Goal: Information Seeking & Learning: Compare options

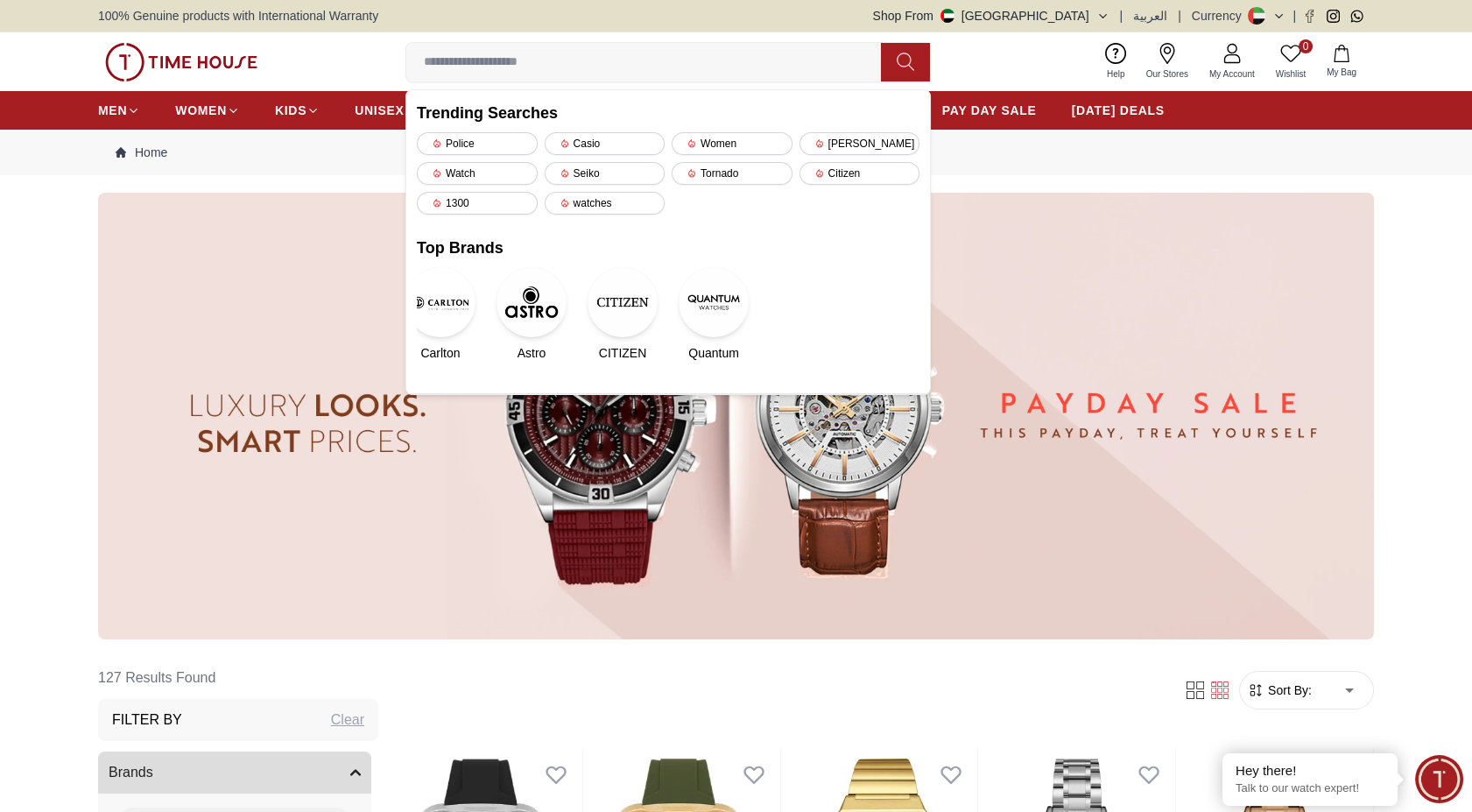
click at [1027, 70] on div "0 Wishlist My Bag Trending Searches Police Casio Women [PERSON_NAME] Watch Seik…" at bounding box center [735, 62] width 1276 height 59
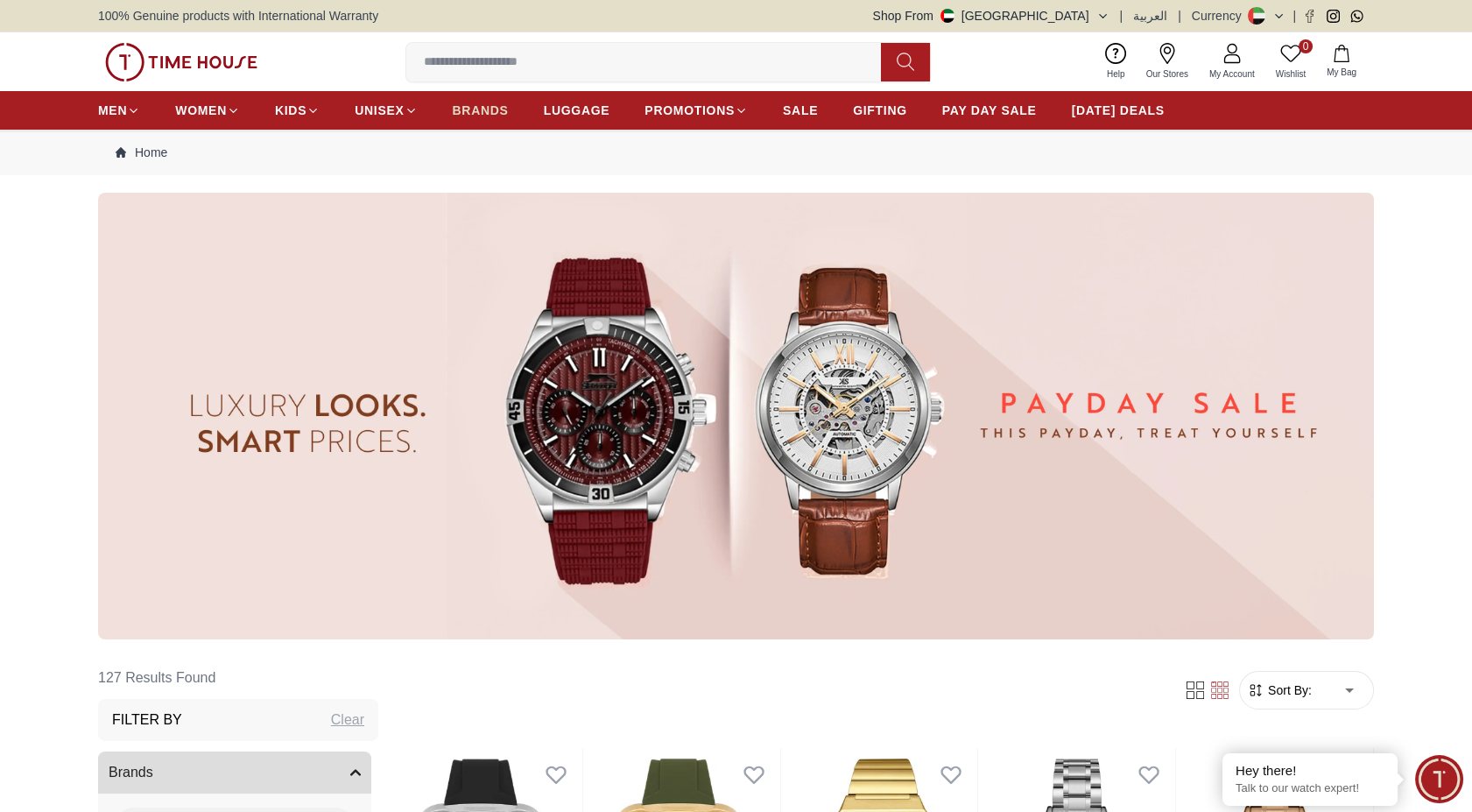
click at [493, 114] on span "BRANDS" at bounding box center [481, 110] width 56 height 17
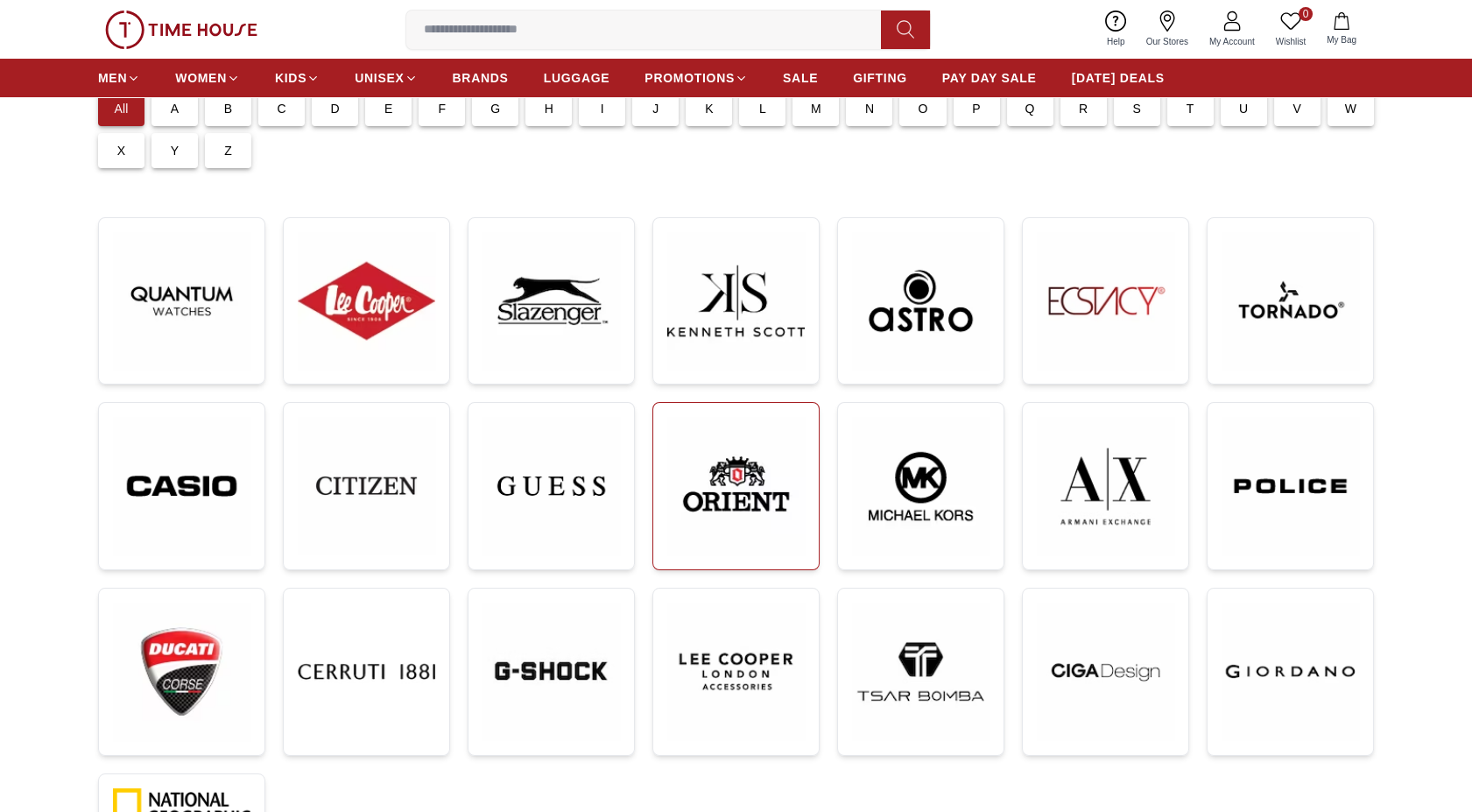
scroll to position [195, 0]
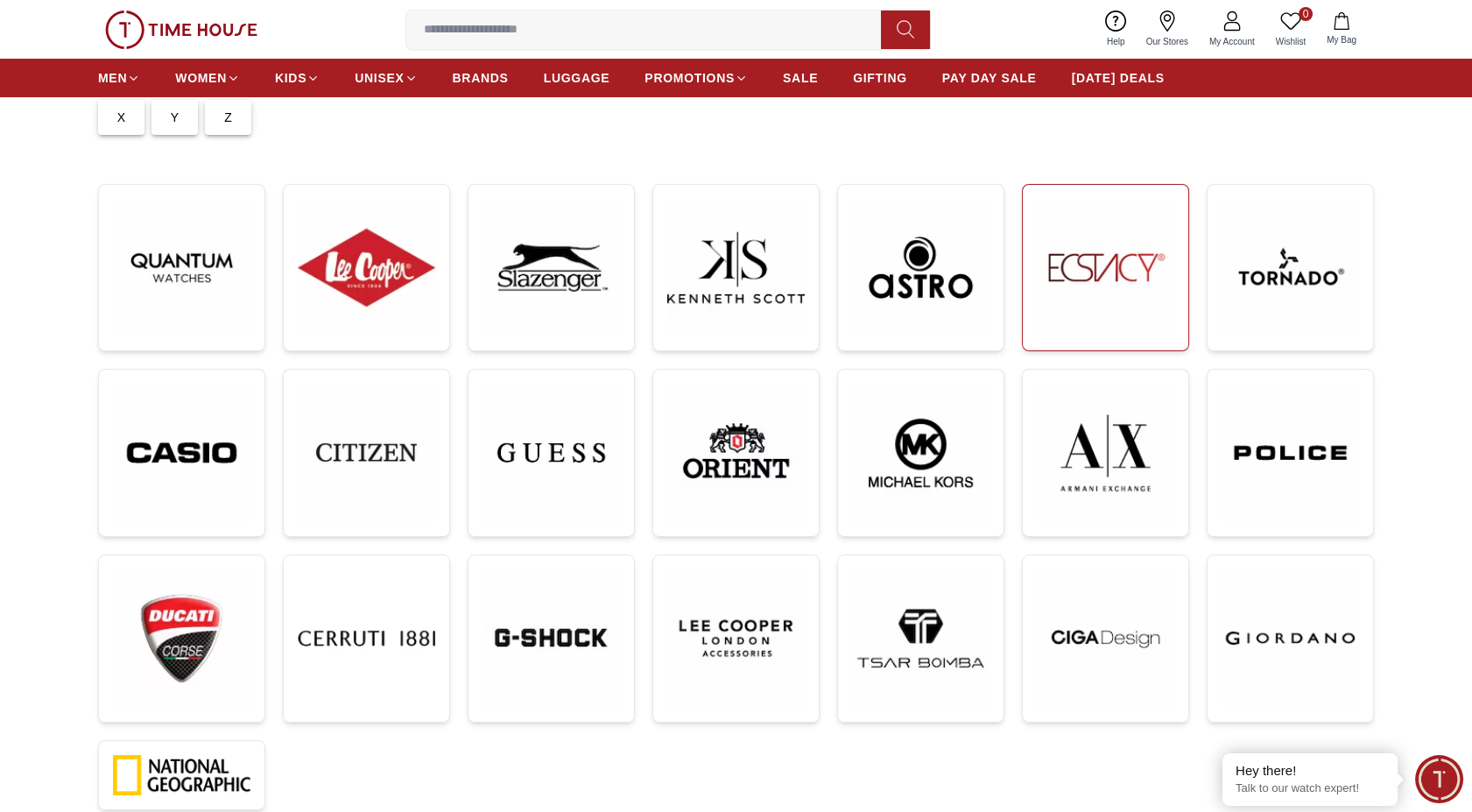
click at [1077, 291] on img at bounding box center [1105, 268] width 138 height 138
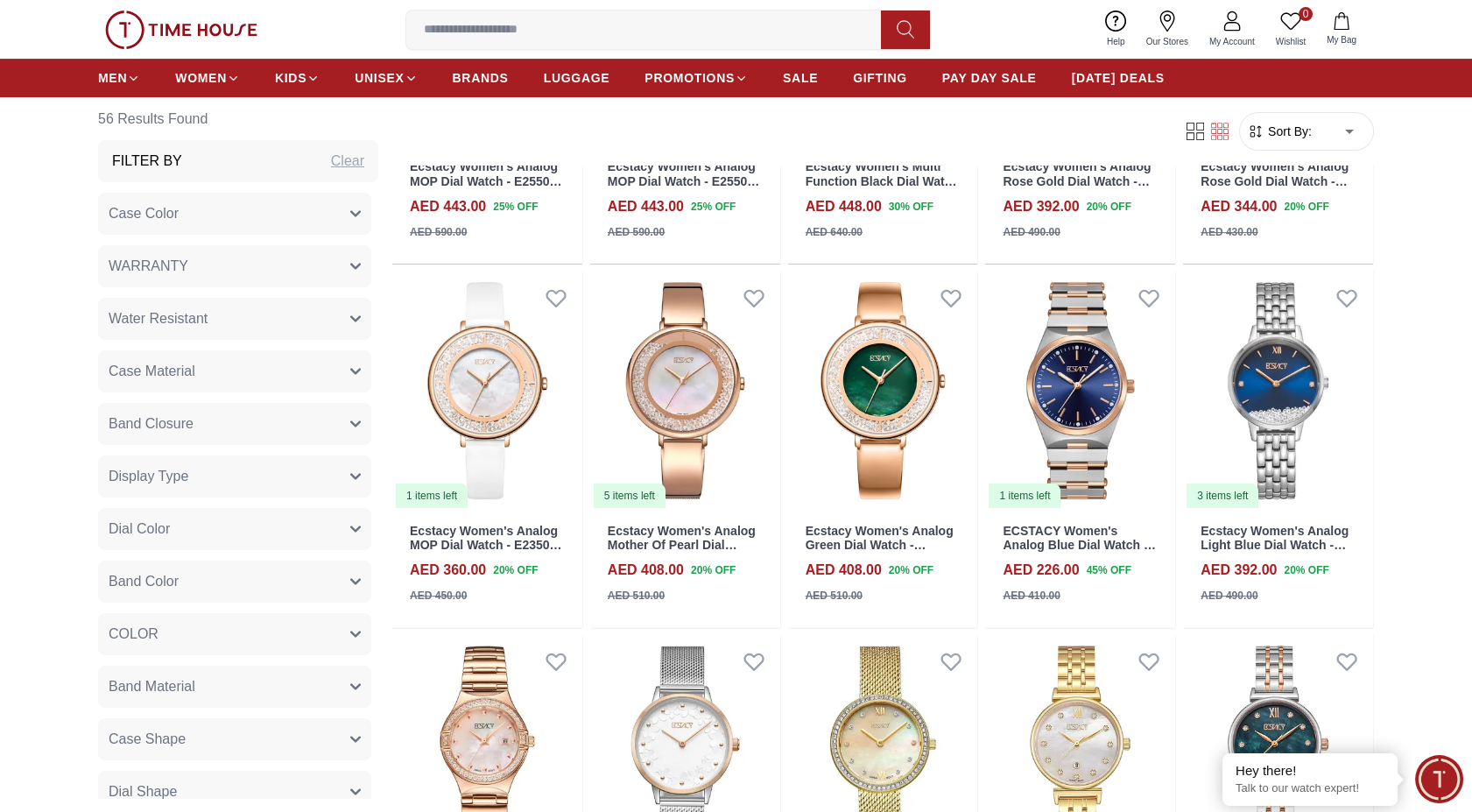
scroll to position [973, 0]
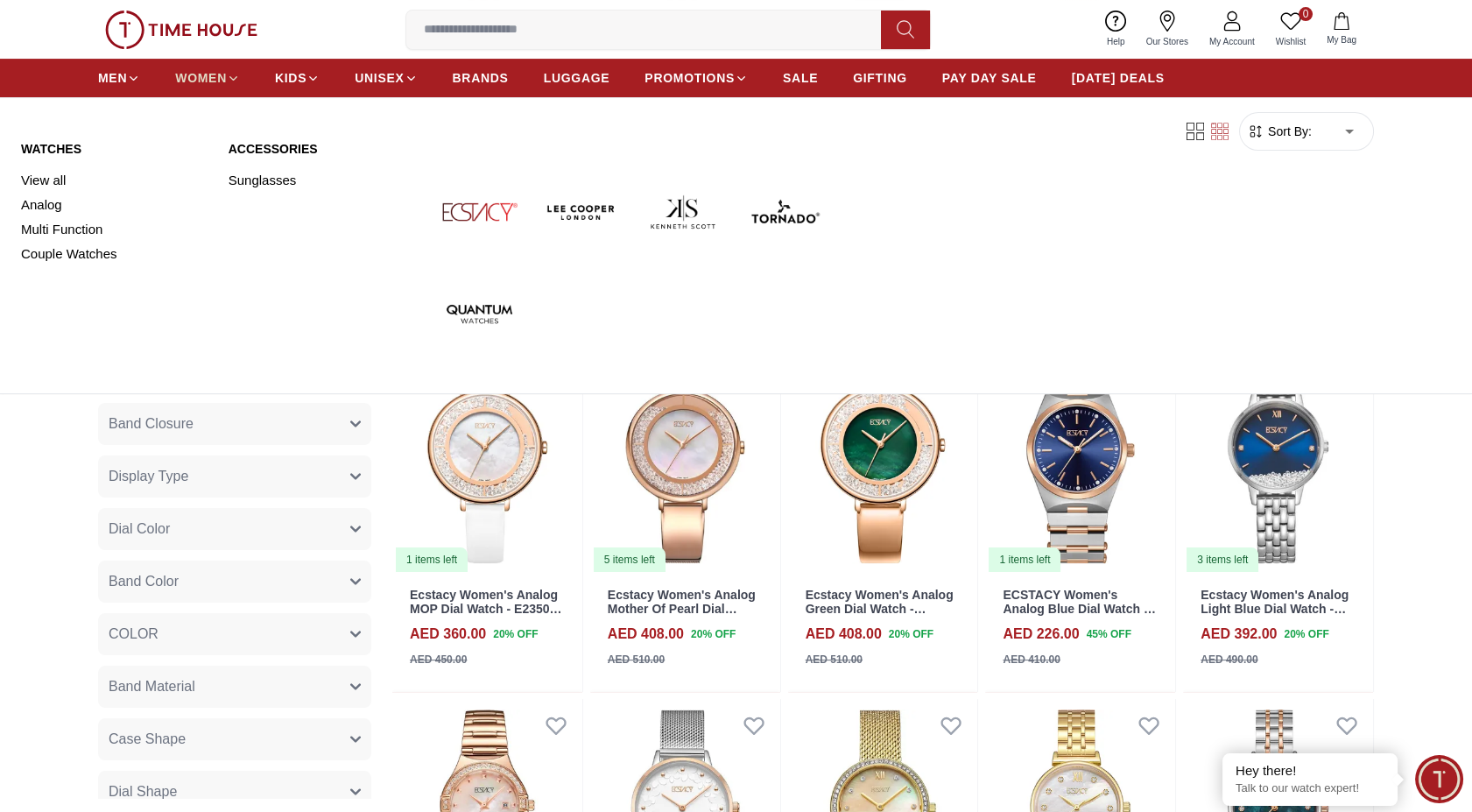
click at [219, 72] on span "WOMEN" at bounding box center [200, 77] width 52 height 17
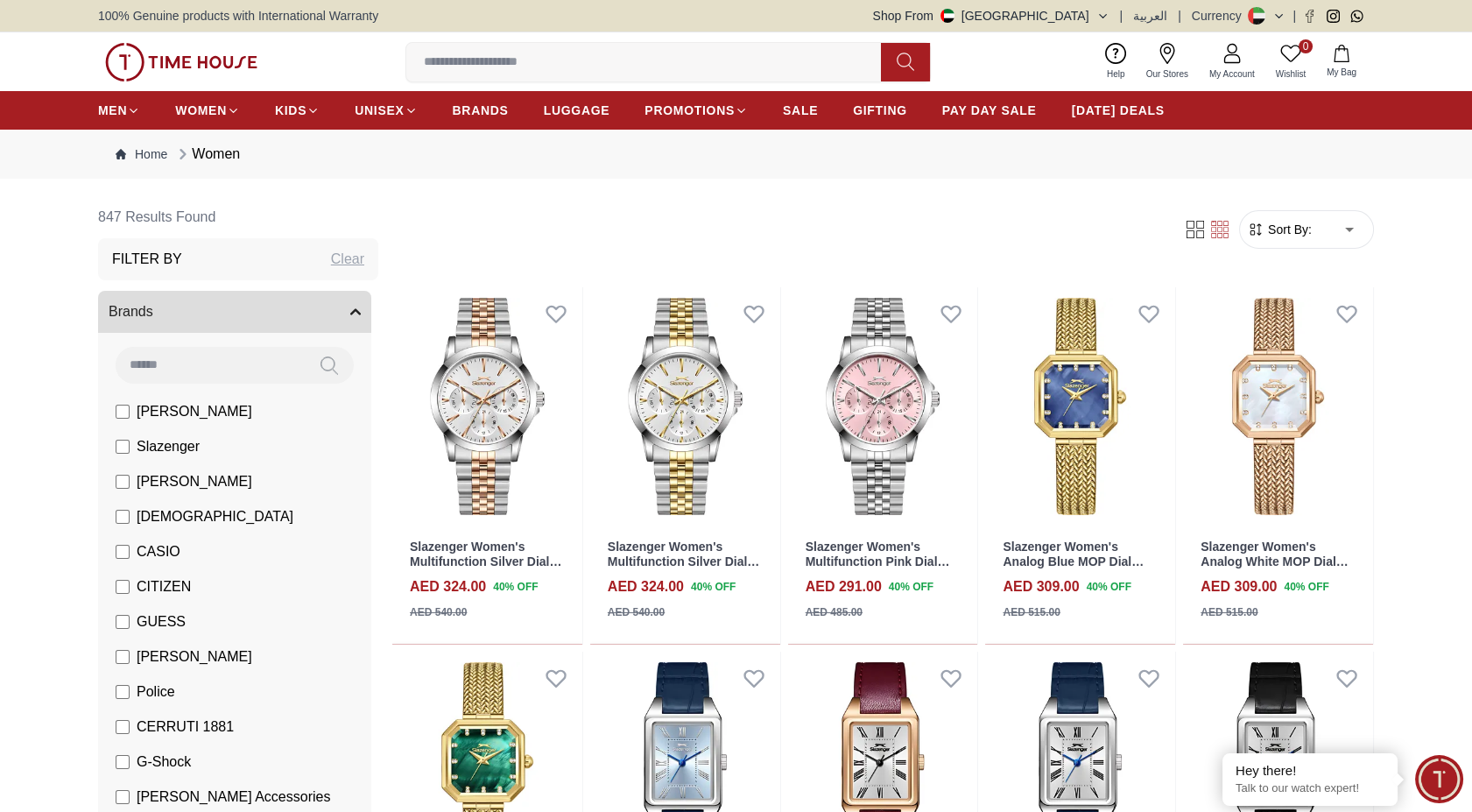
click at [1260, 228] on icon "button" at bounding box center [1255, 229] width 17 height 17
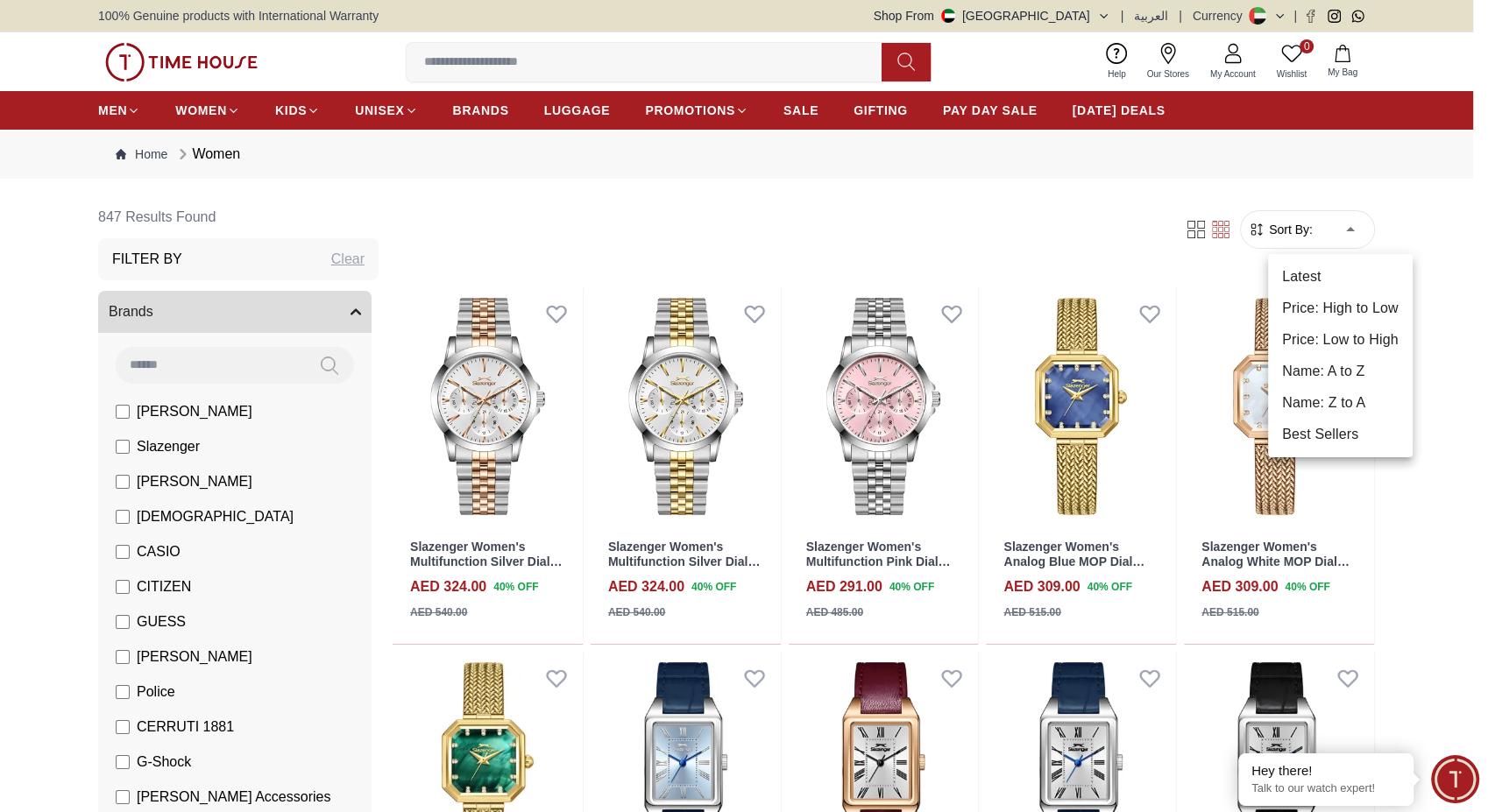
click at [1318, 307] on li "Price: High to Low" at bounding box center [1340, 308] width 145 height 32
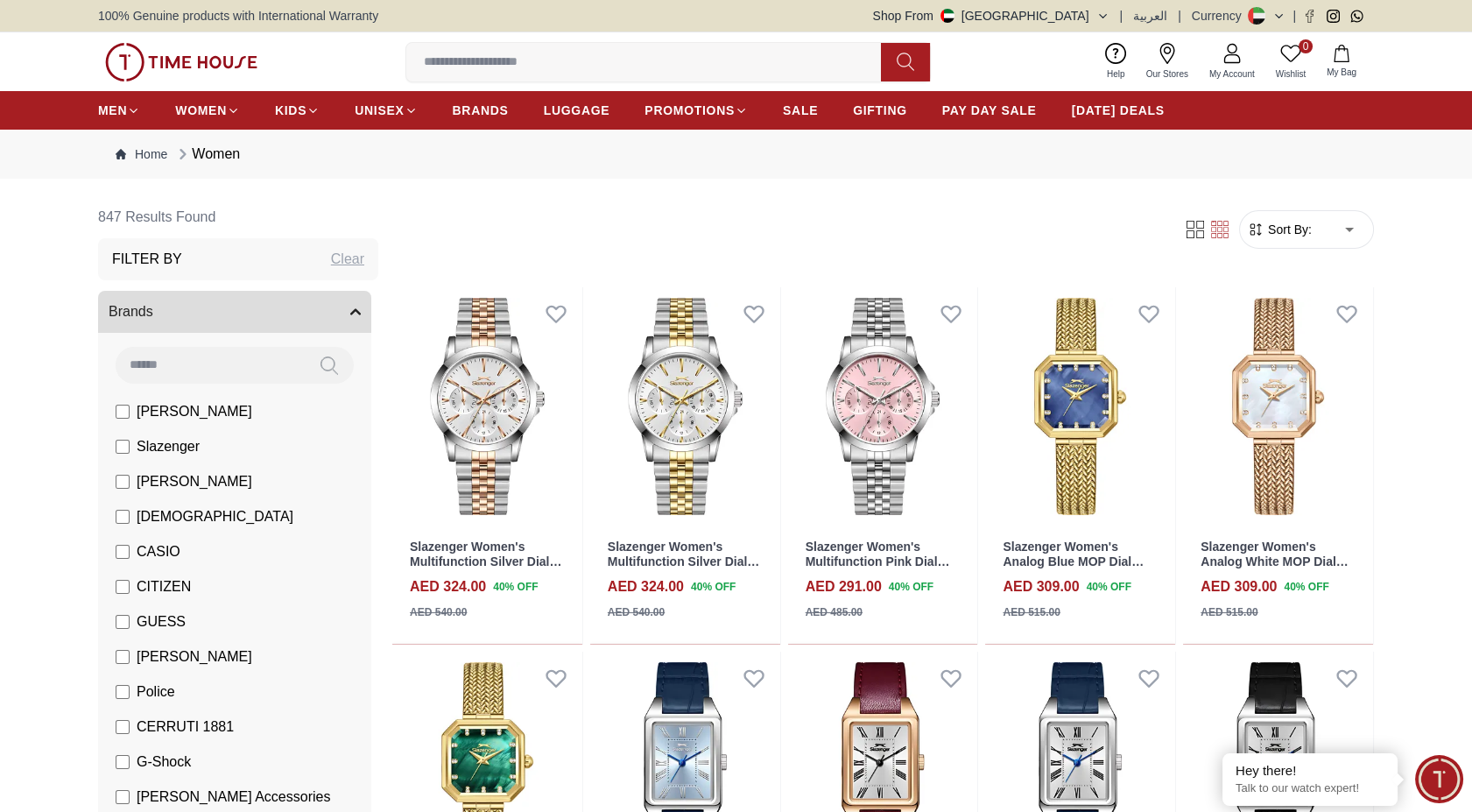
type input "*"
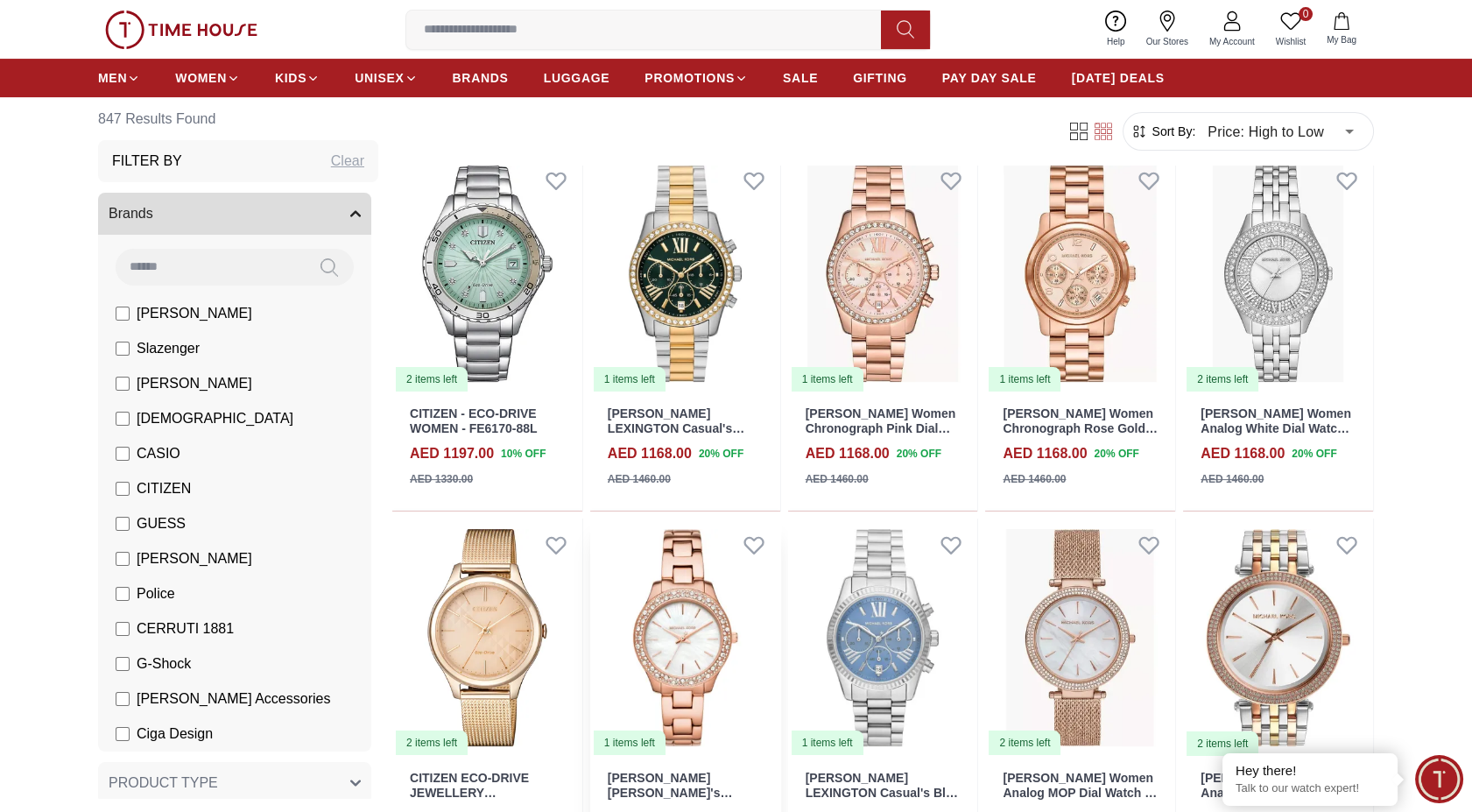
scroll to position [973, 0]
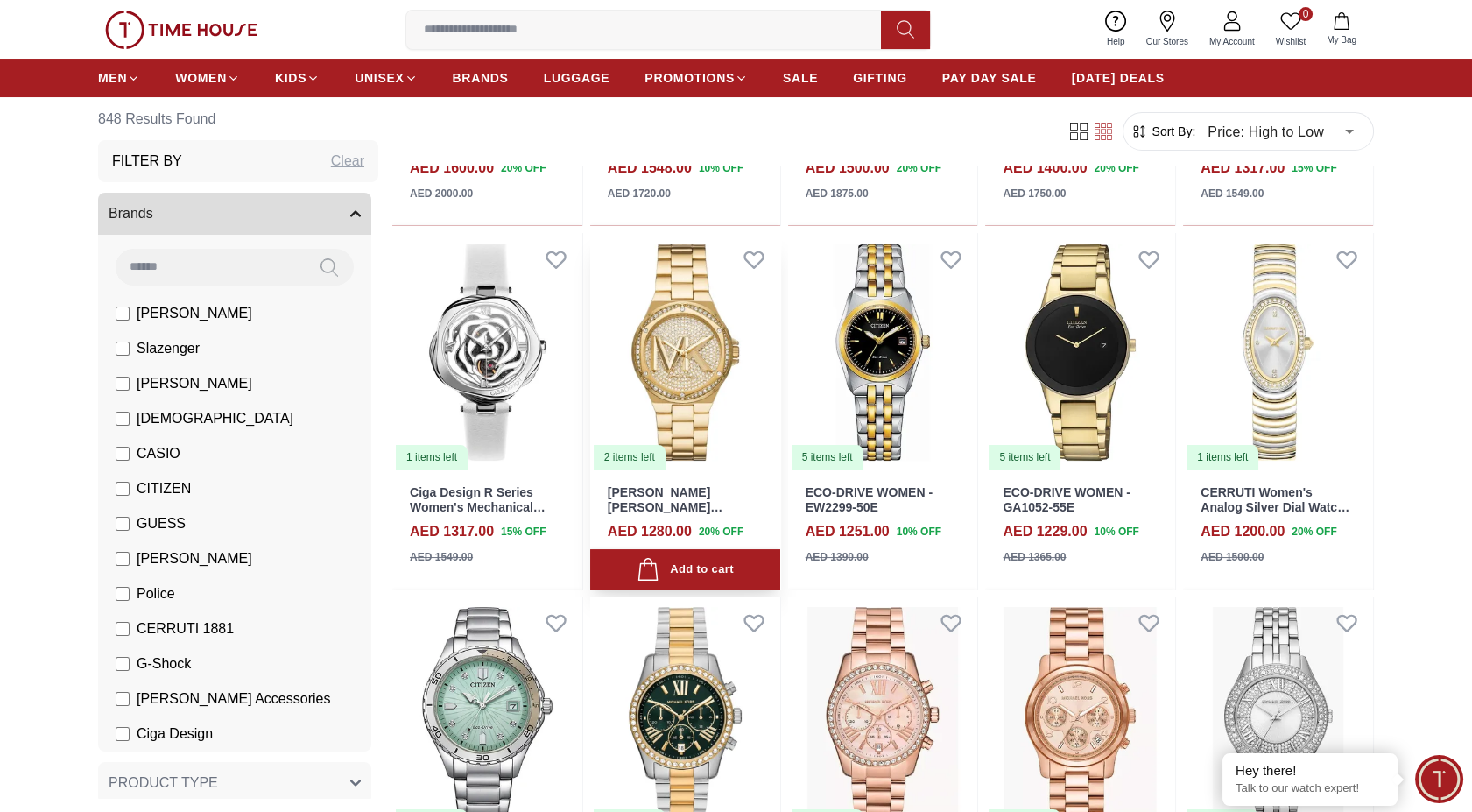
scroll to position [388, 0]
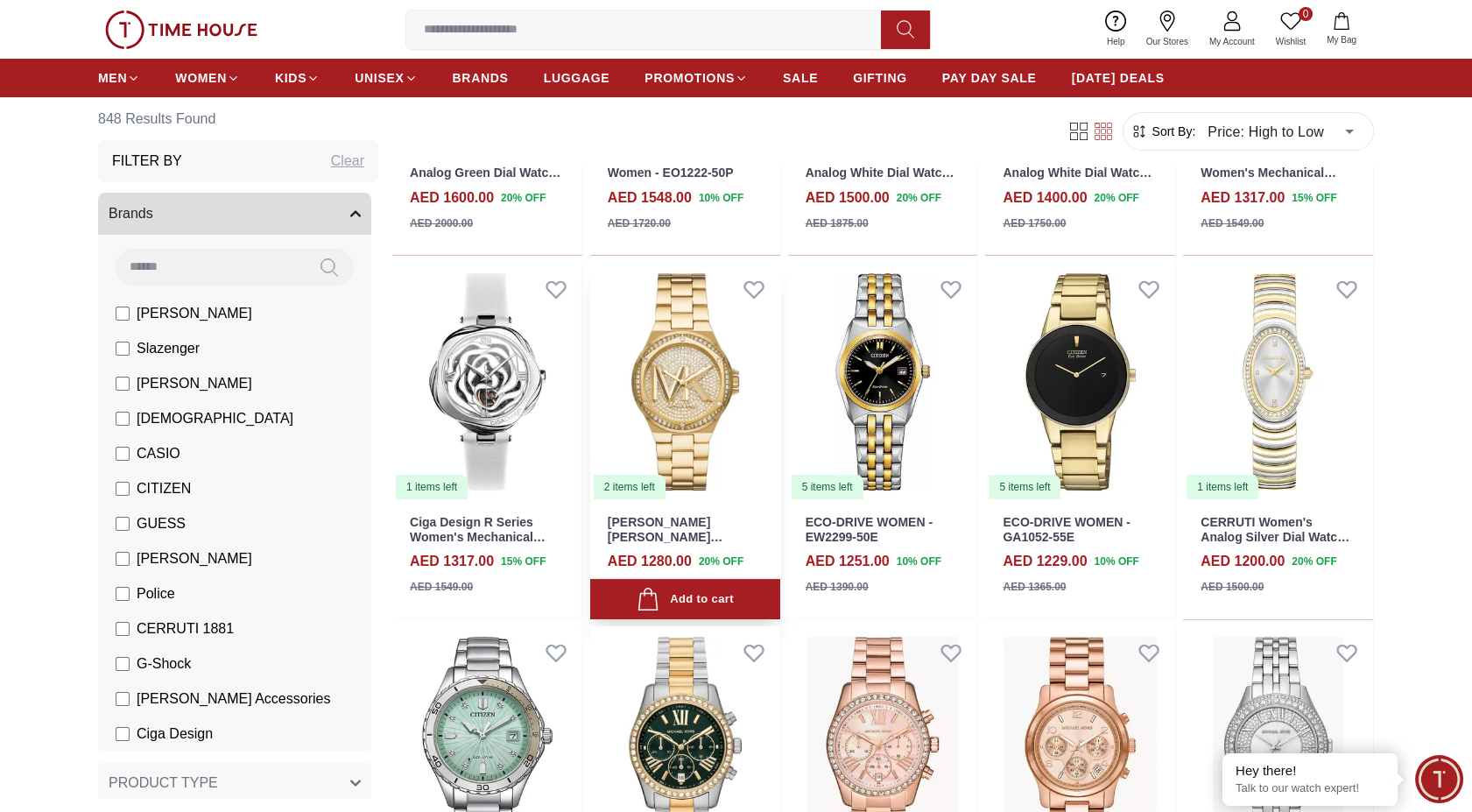
click at [683, 431] on img at bounding box center [685, 381] width 190 height 238
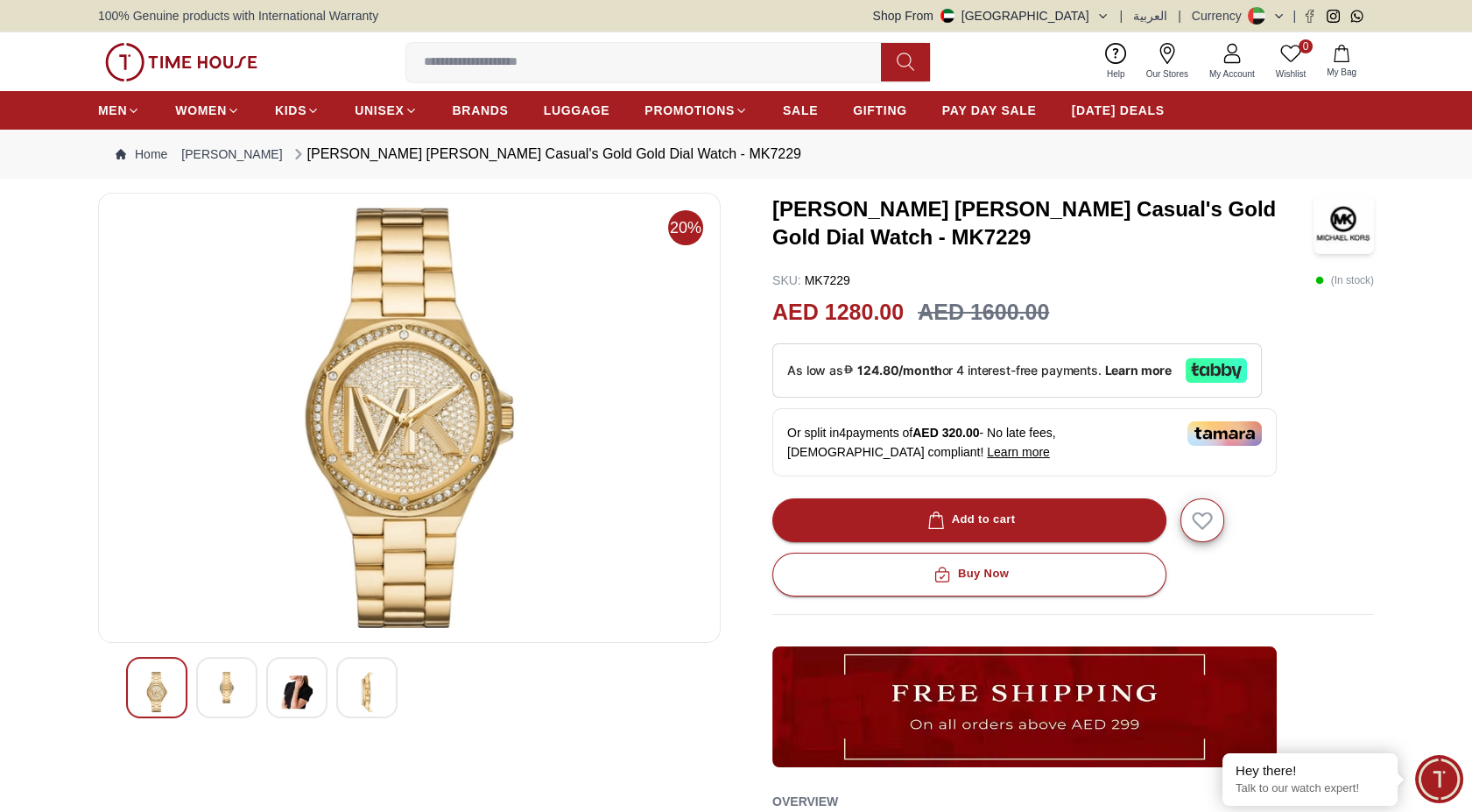
scroll to position [388, 0]
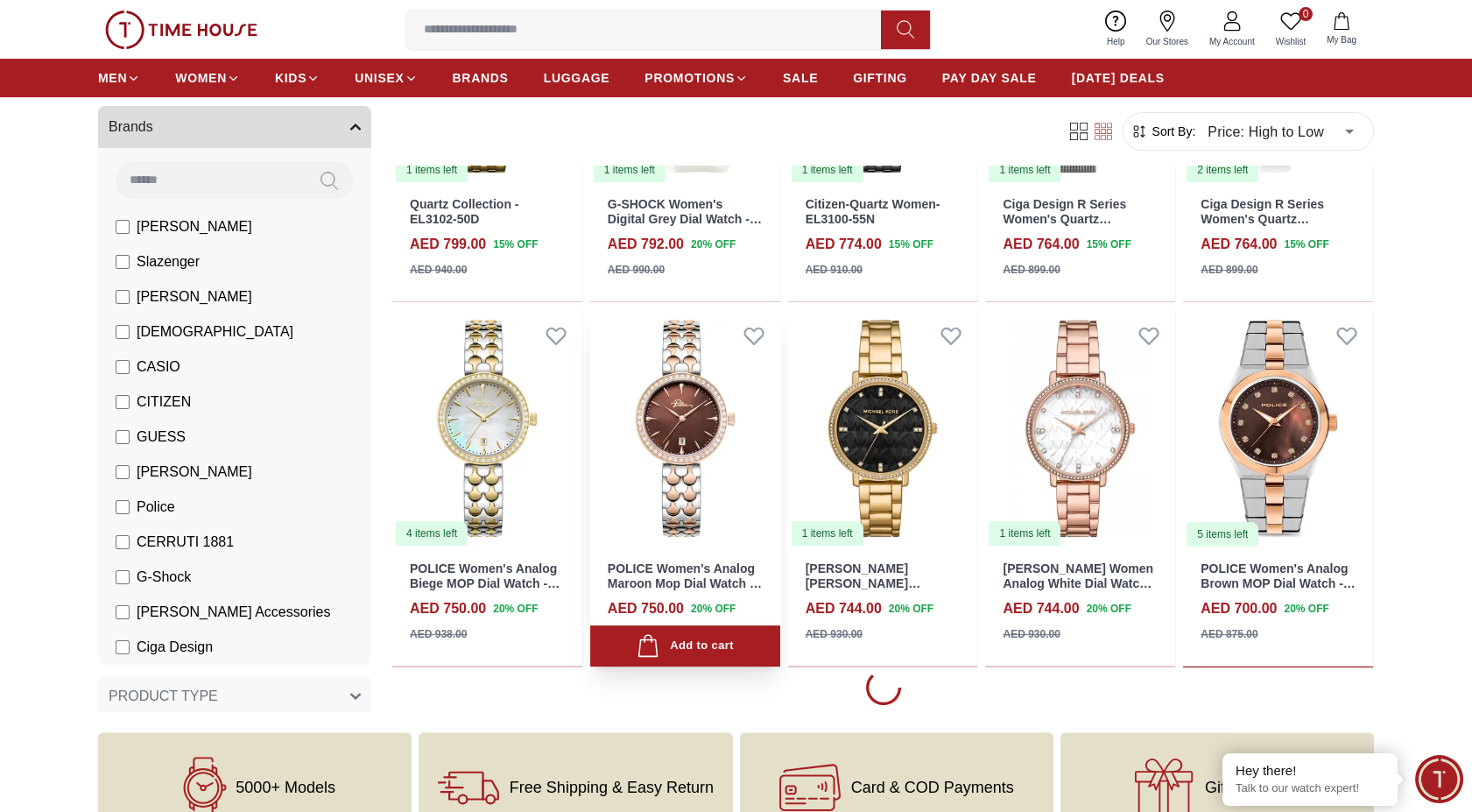
scroll to position [1361, 0]
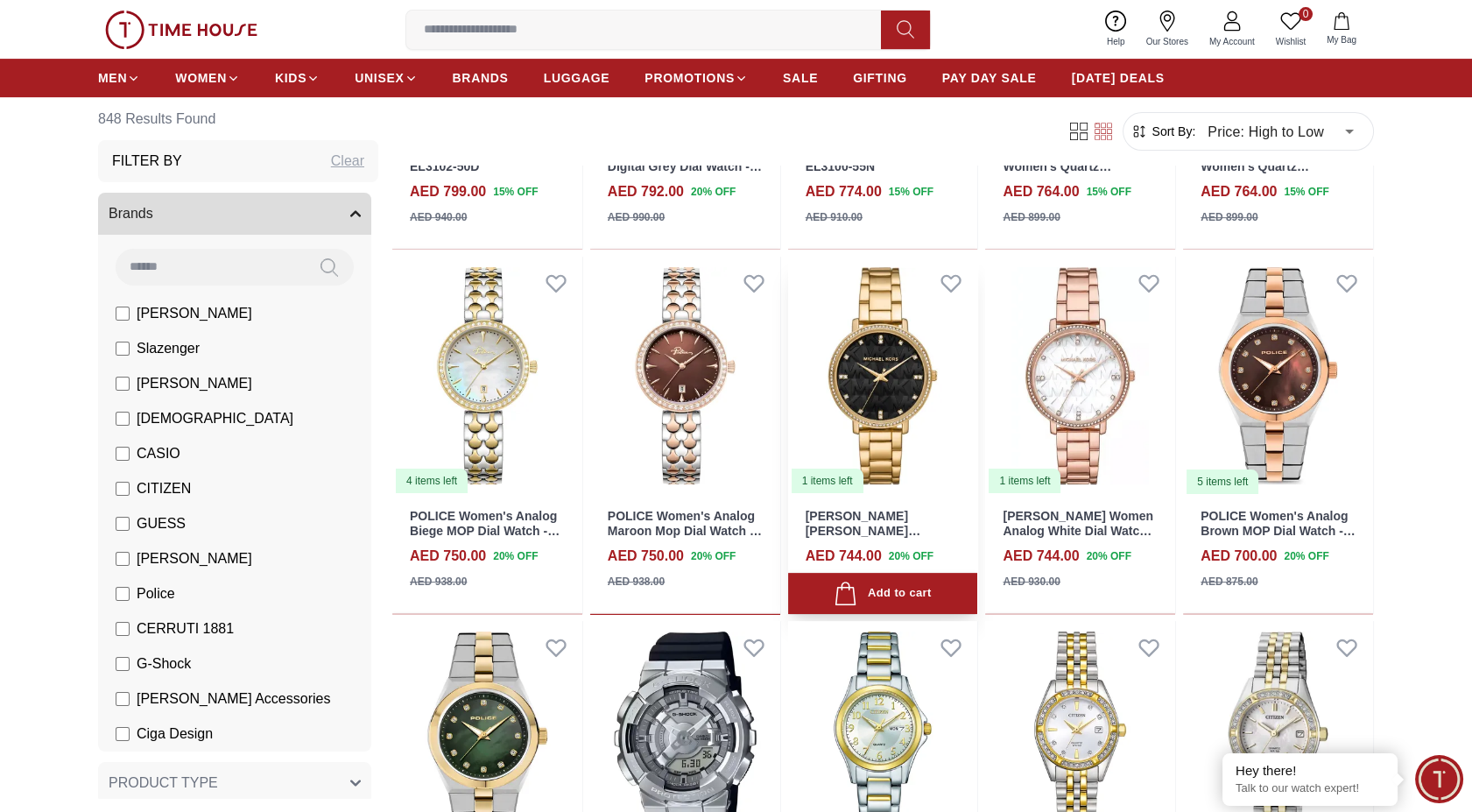
scroll to position [1167, 0]
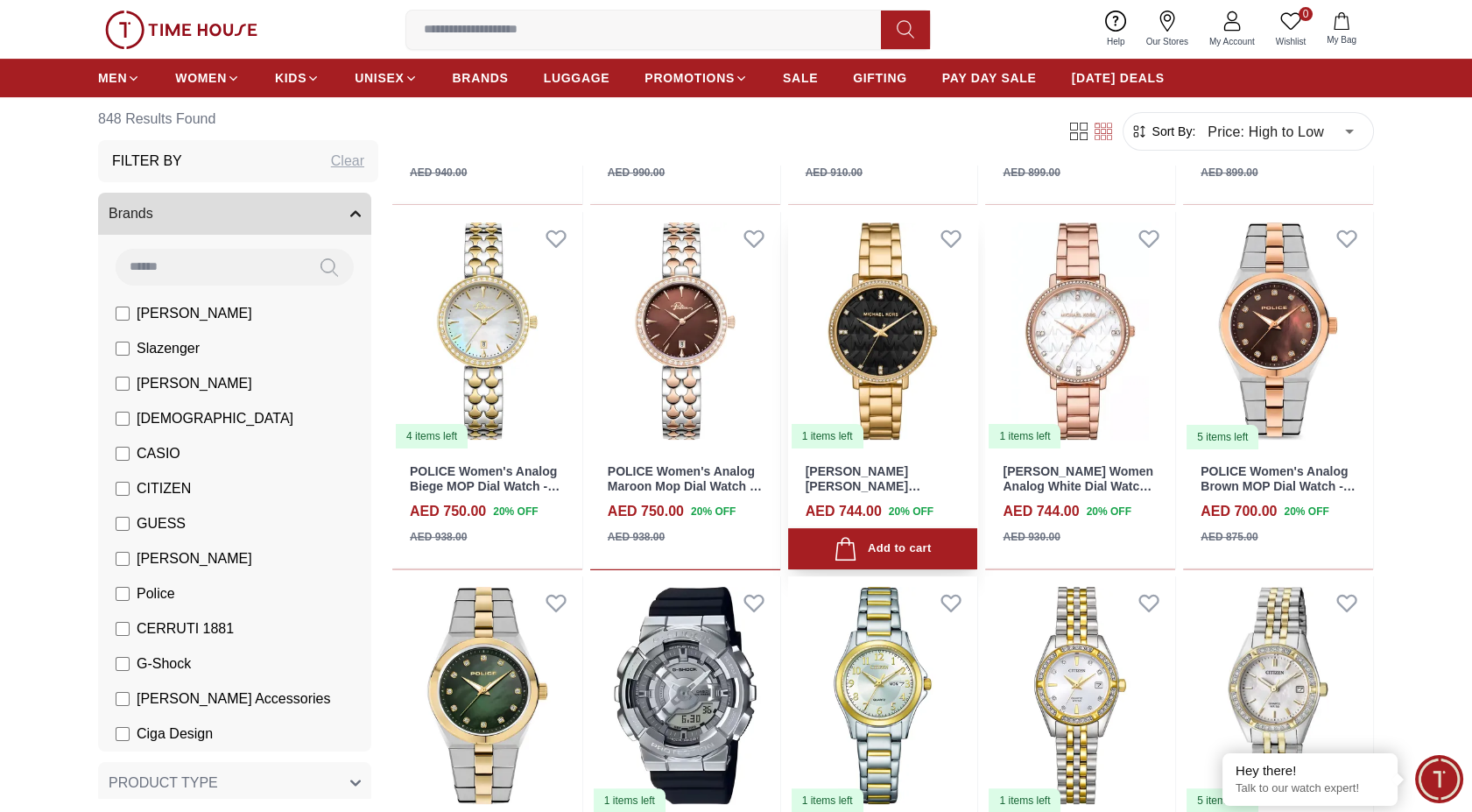
click at [899, 400] on img at bounding box center [884, 330] width 190 height 238
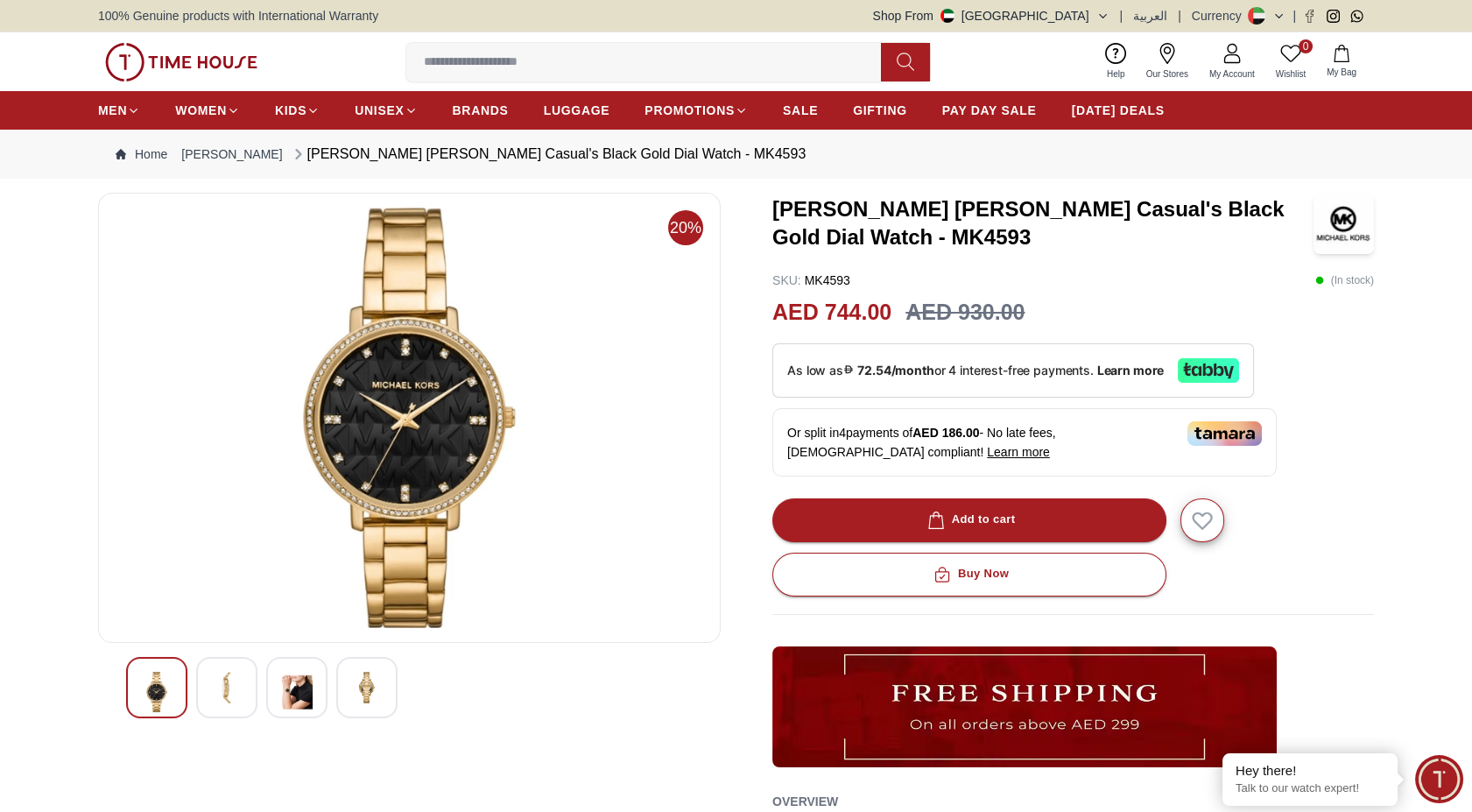
scroll to position [1167, 0]
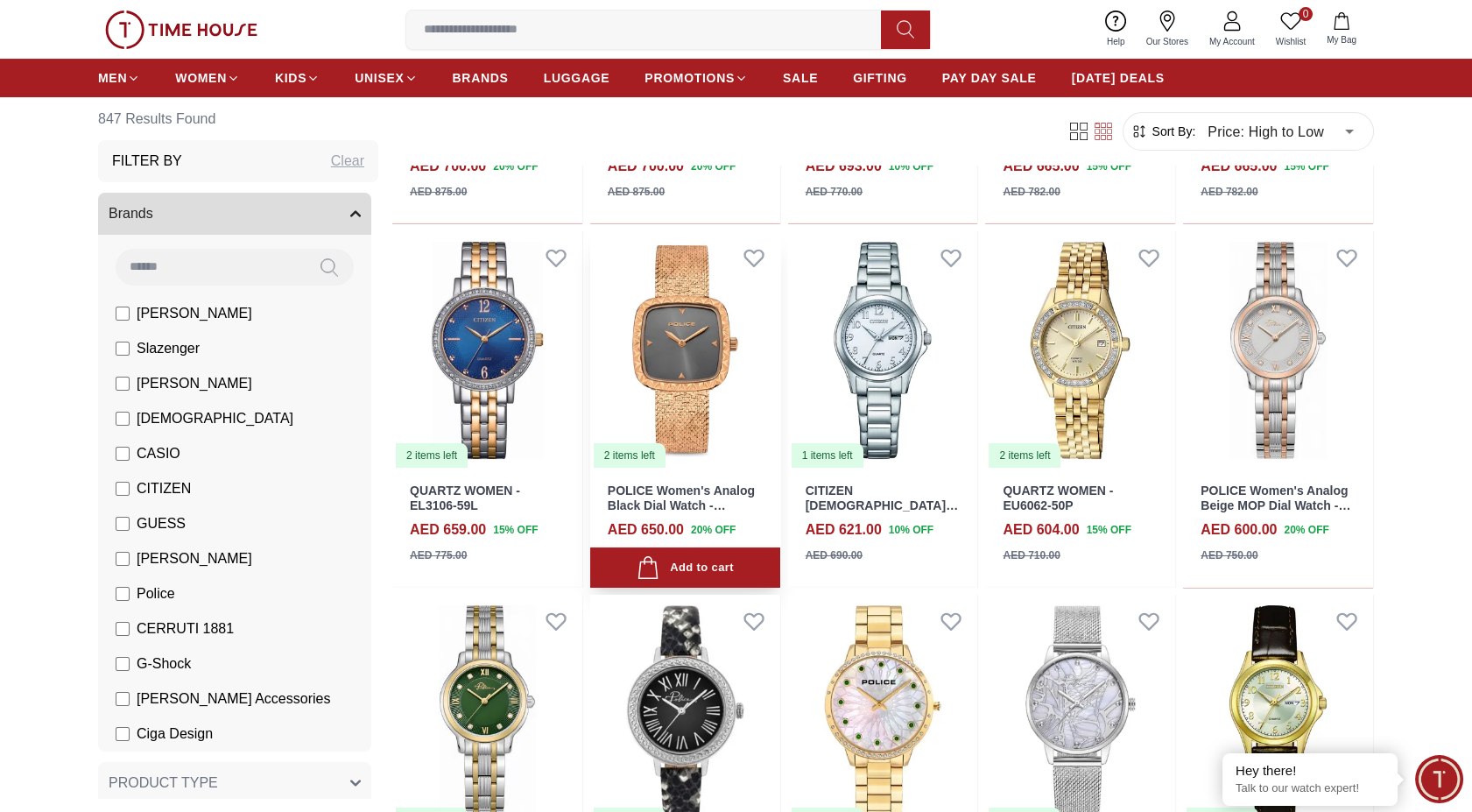
scroll to position [583, 0]
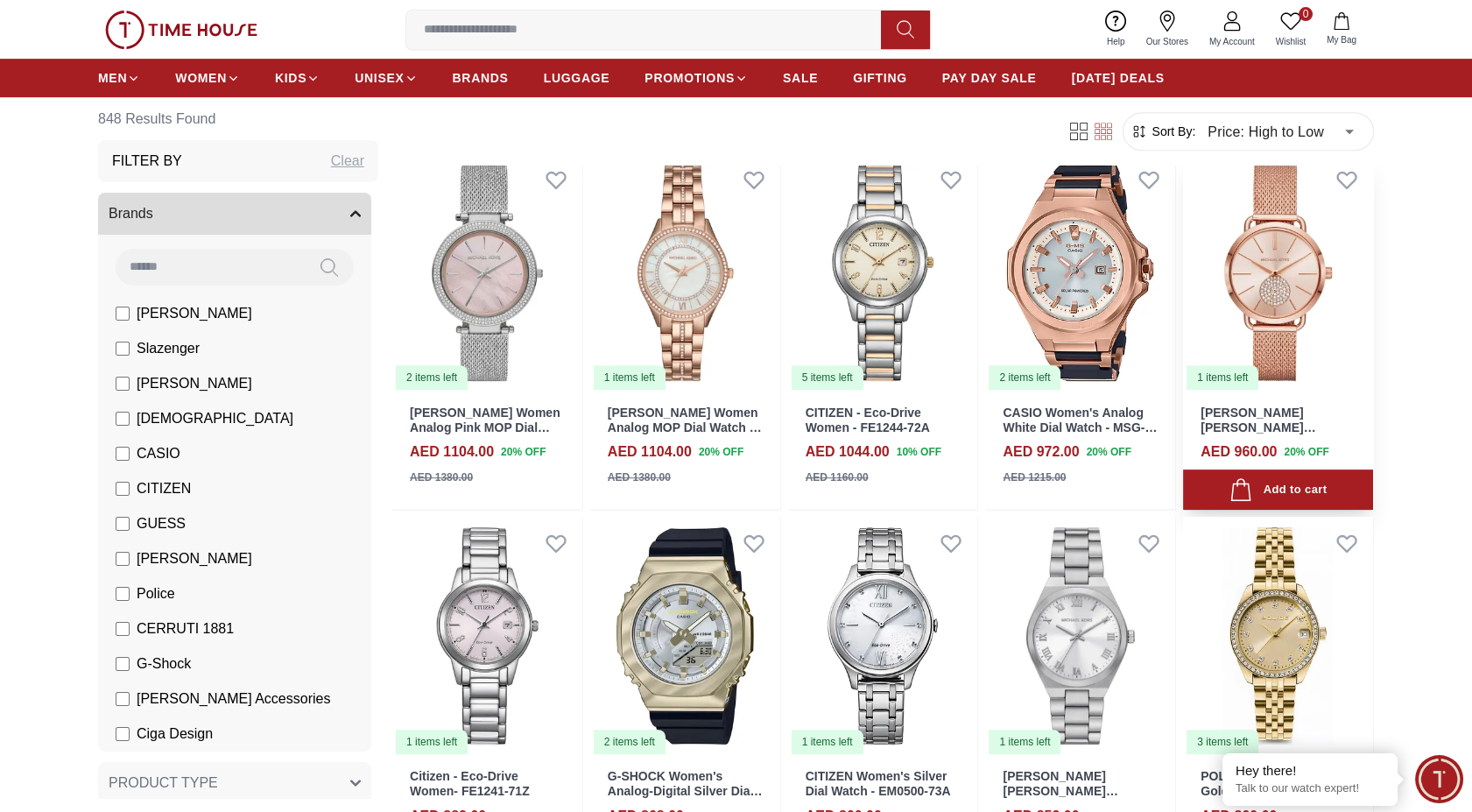
scroll to position [1556, 0]
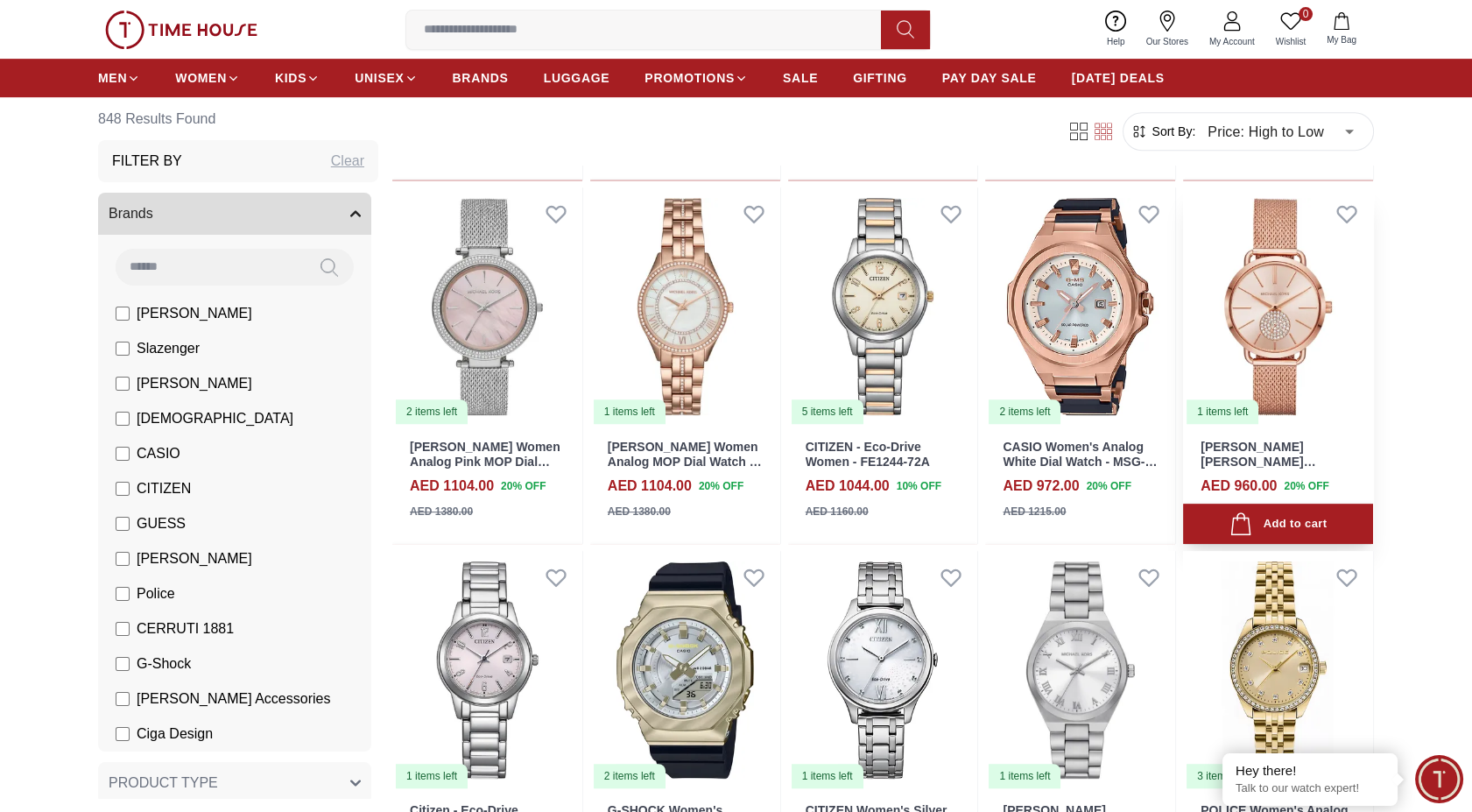
click at [1292, 362] on img at bounding box center [1278, 306] width 190 height 238
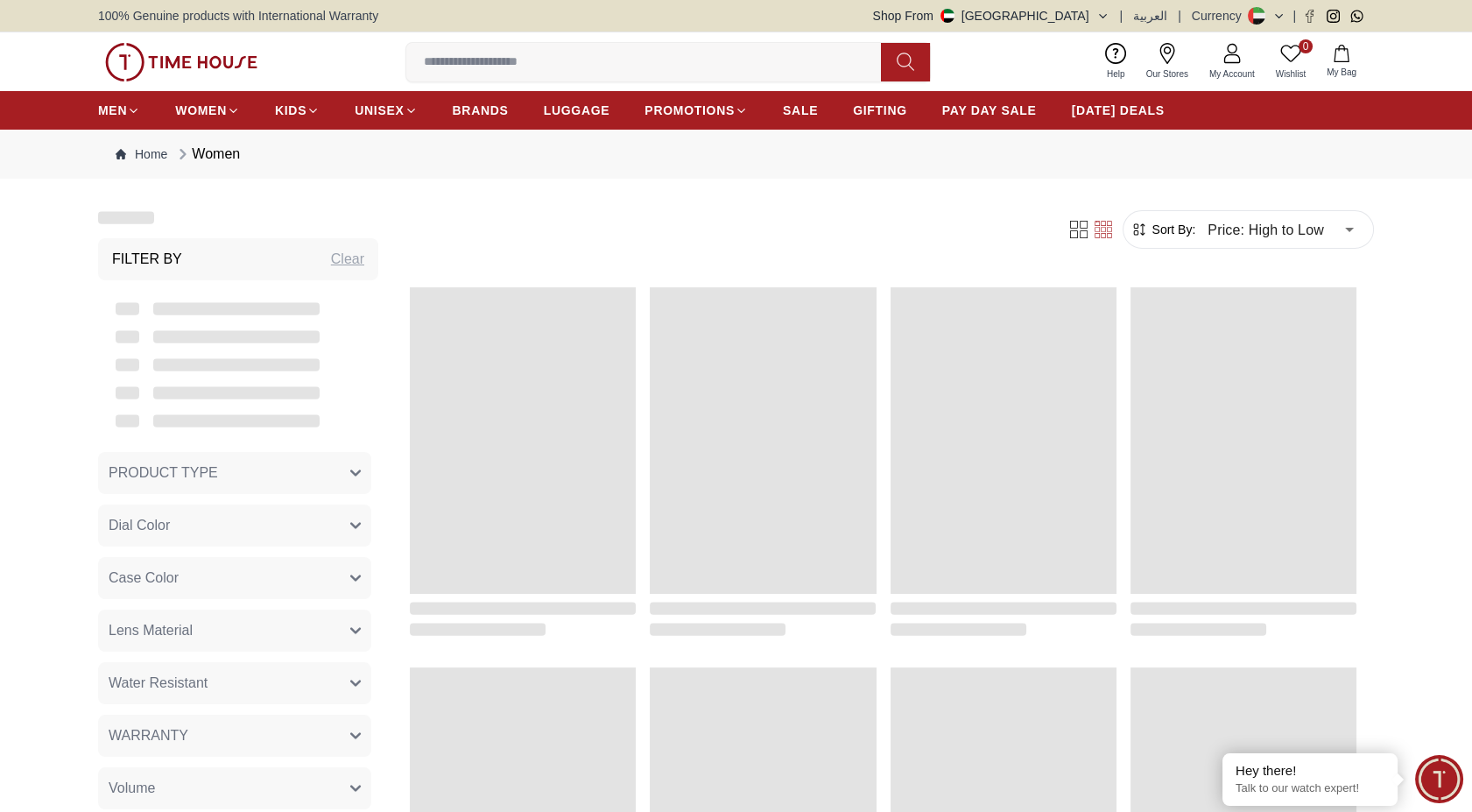
scroll to position [1556, 0]
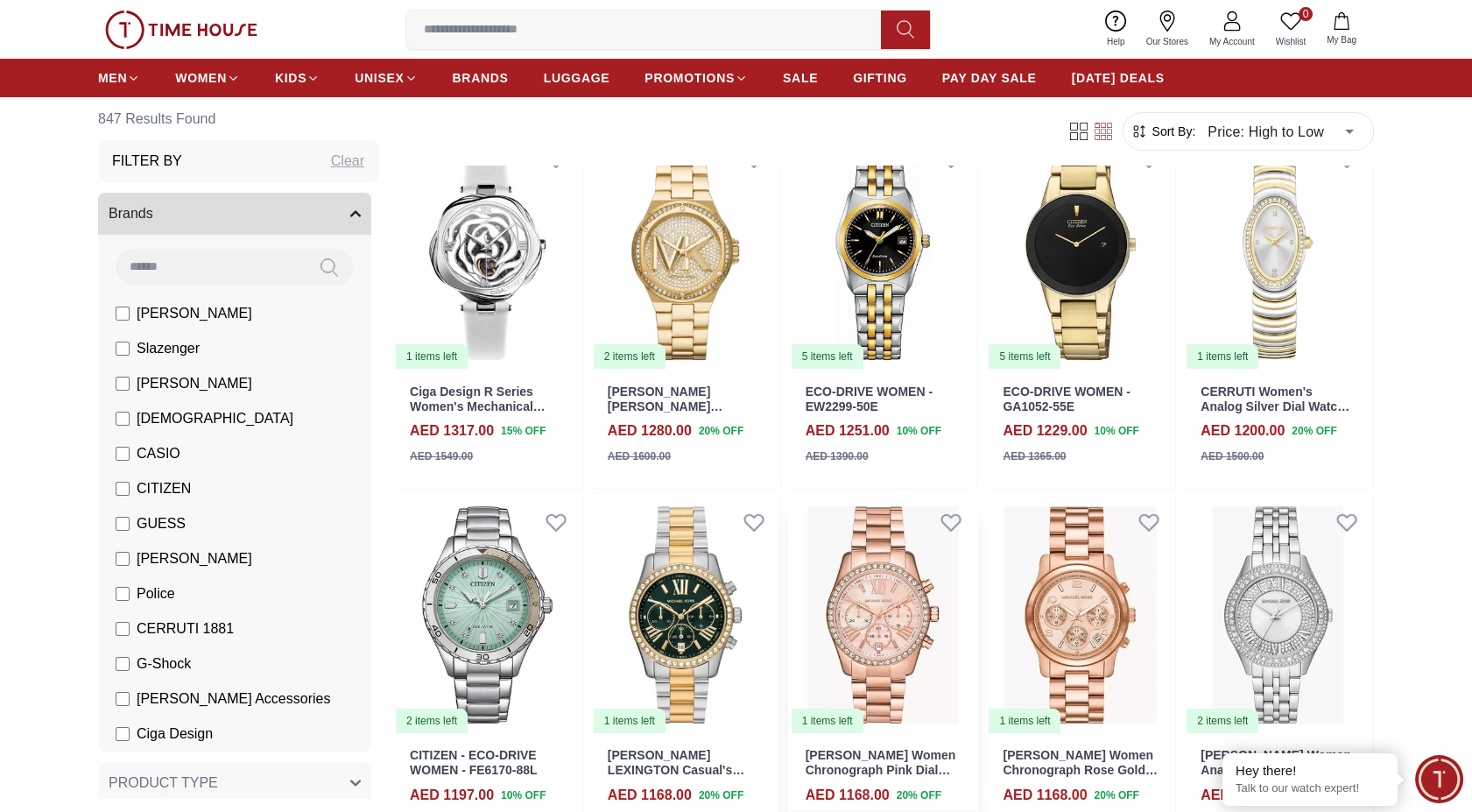
scroll to position [486, 0]
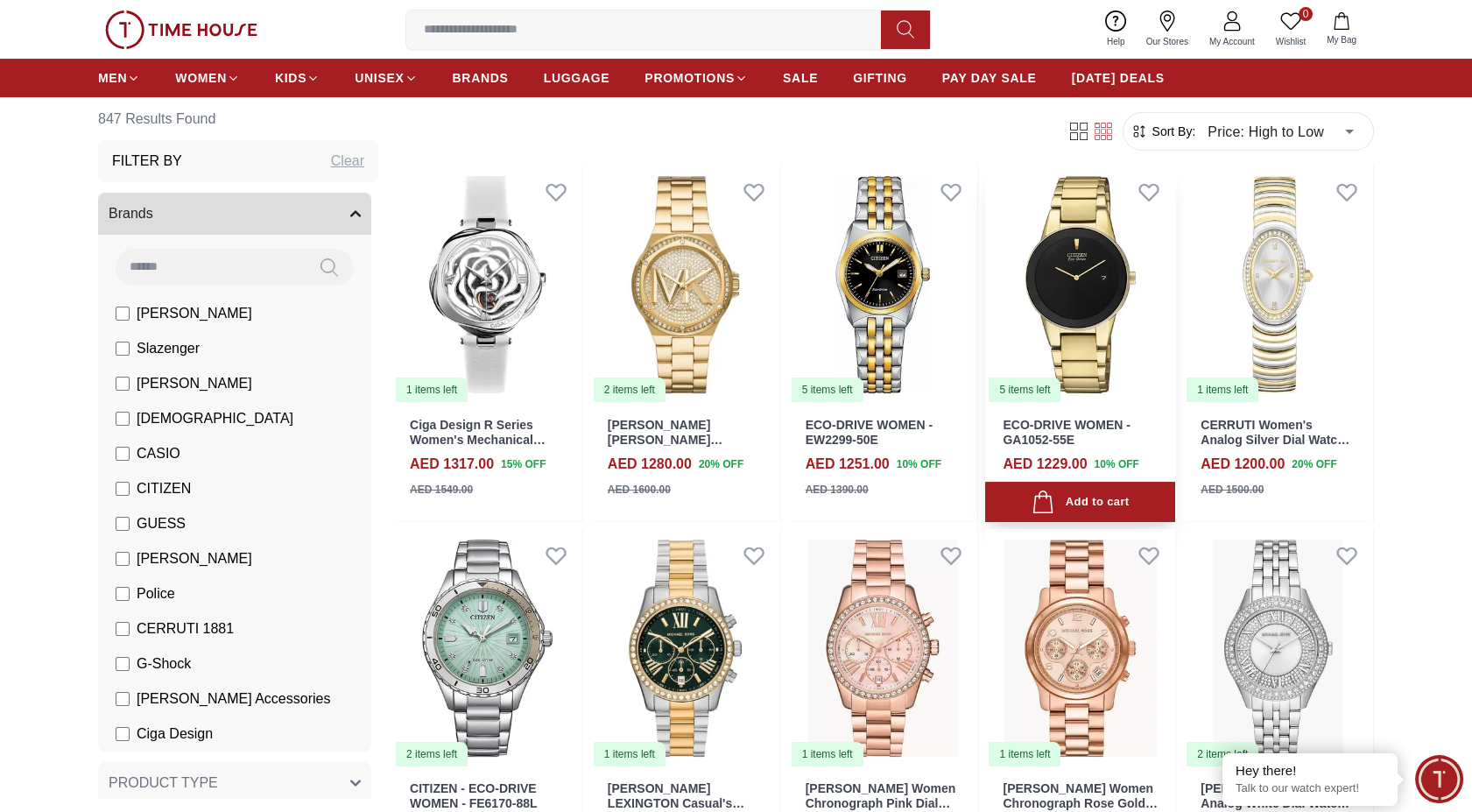
click at [1041, 312] on img at bounding box center [1080, 284] width 190 height 238
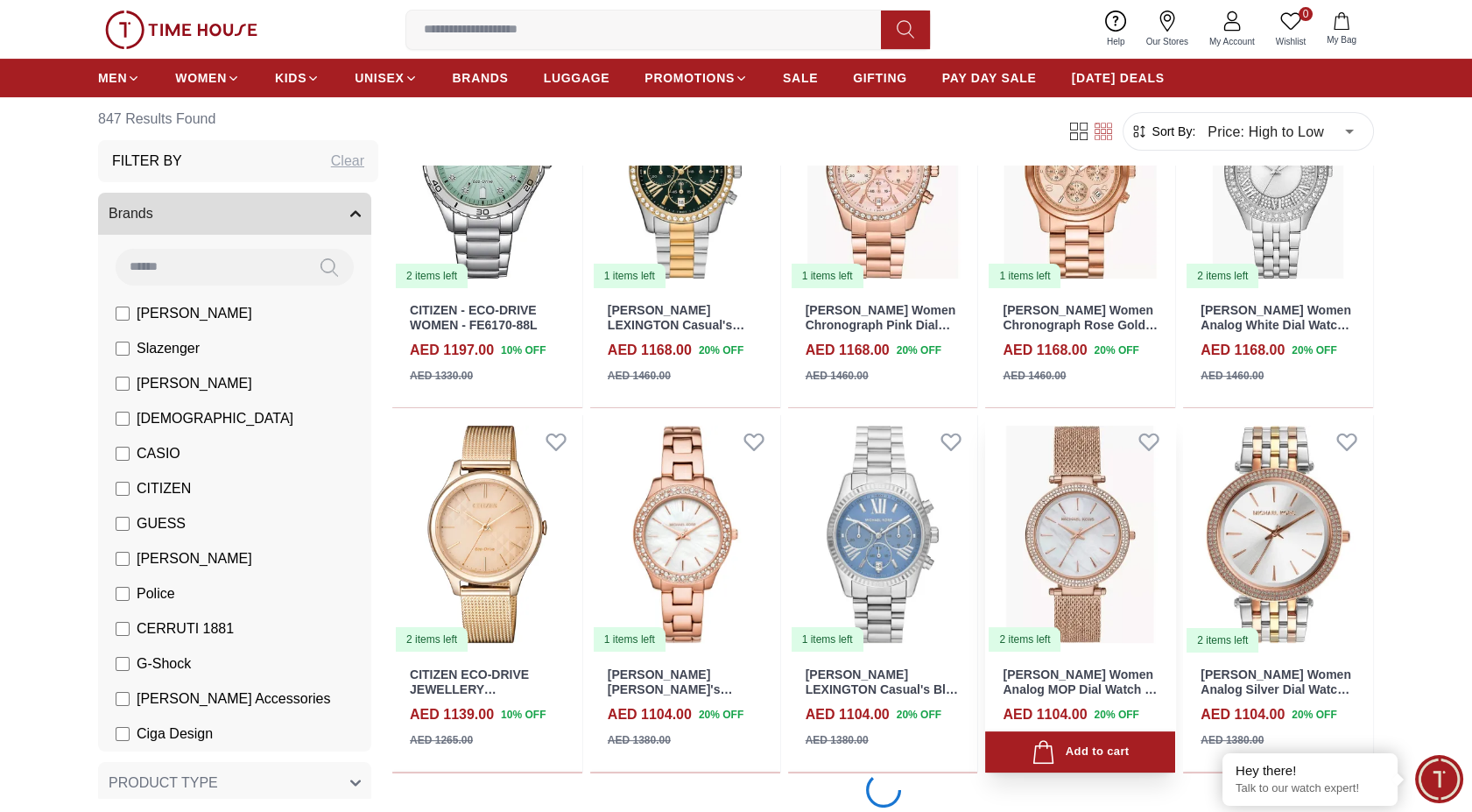
scroll to position [1070, 0]
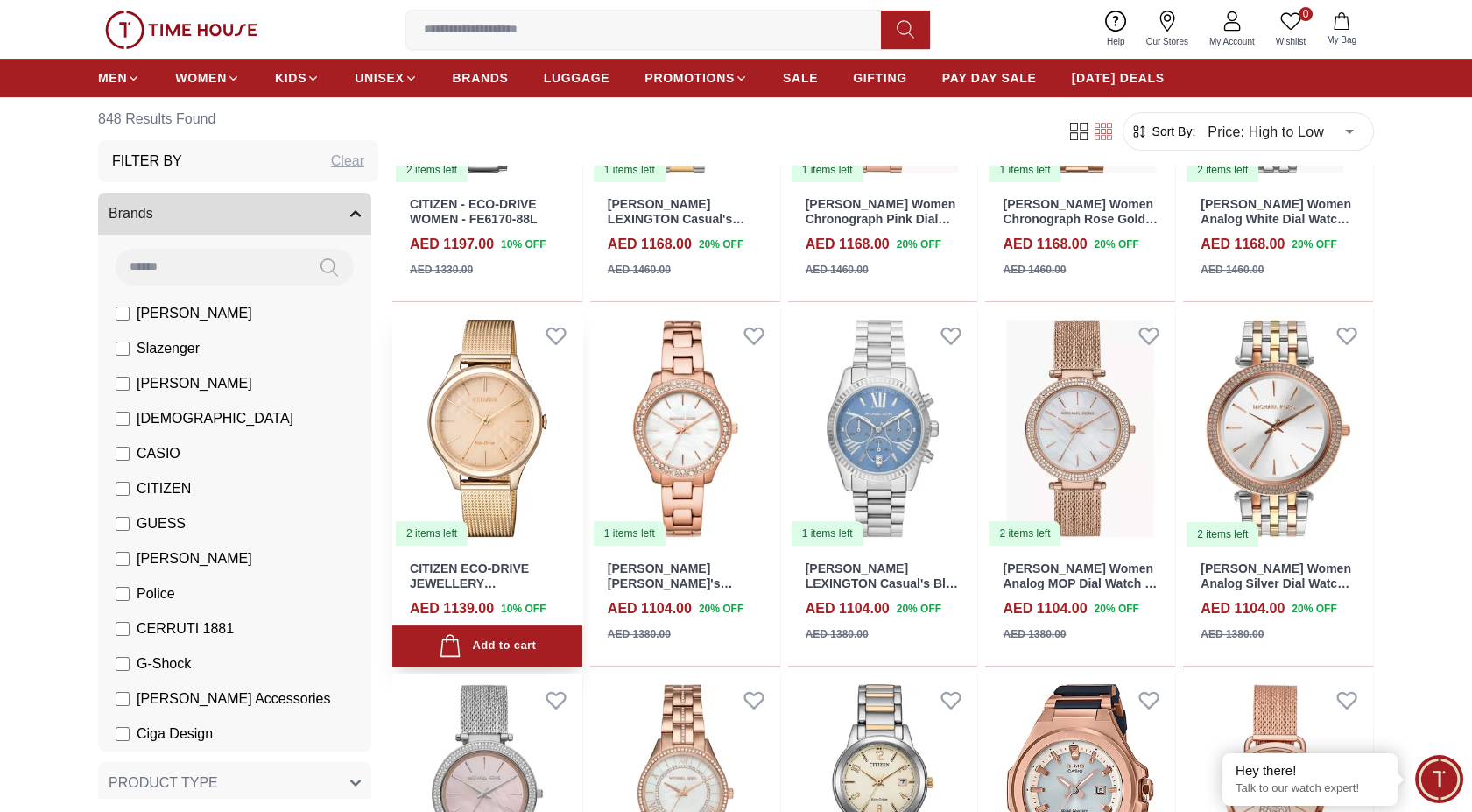
click at [500, 491] on img at bounding box center [487, 427] width 190 height 238
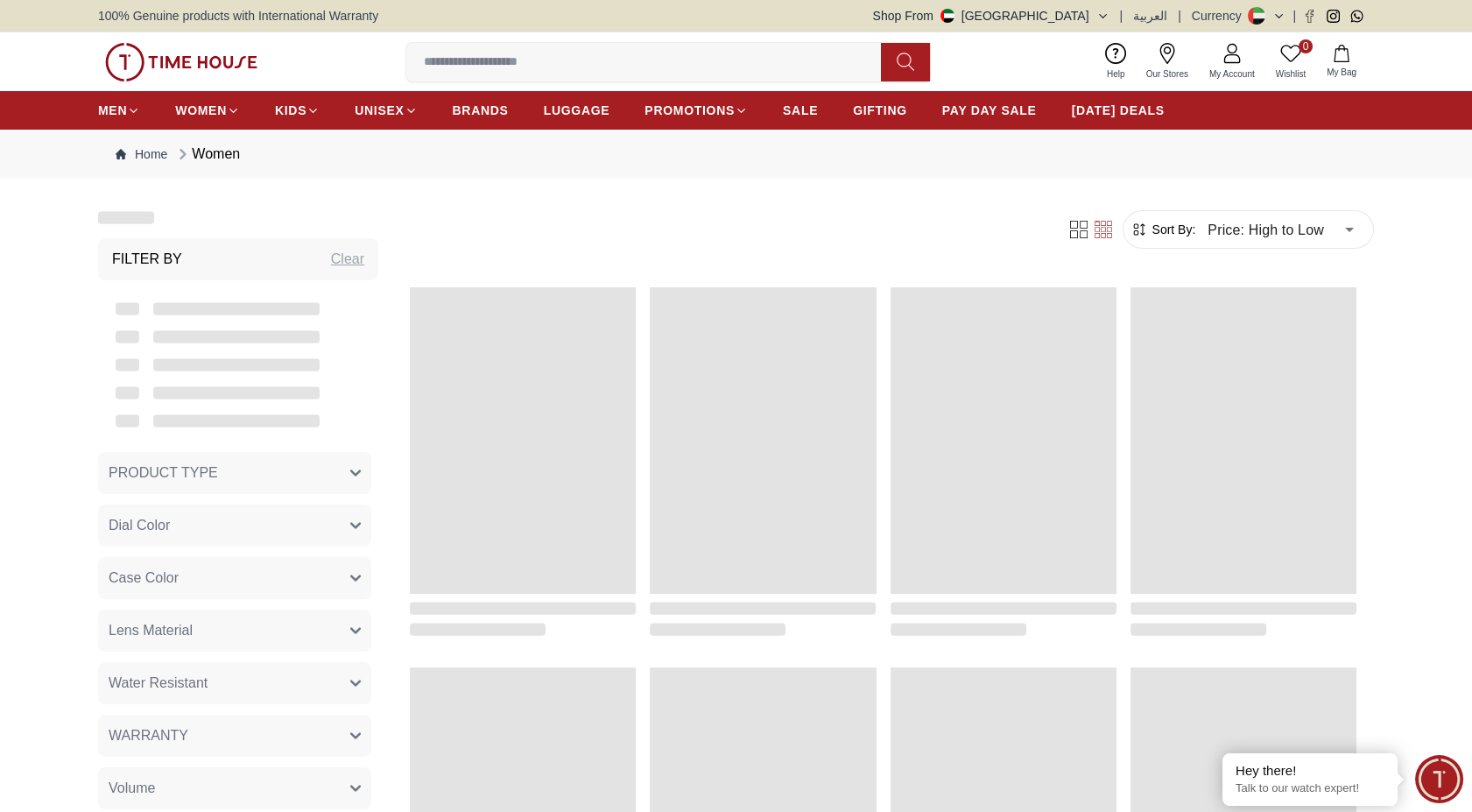
scroll to position [1070, 0]
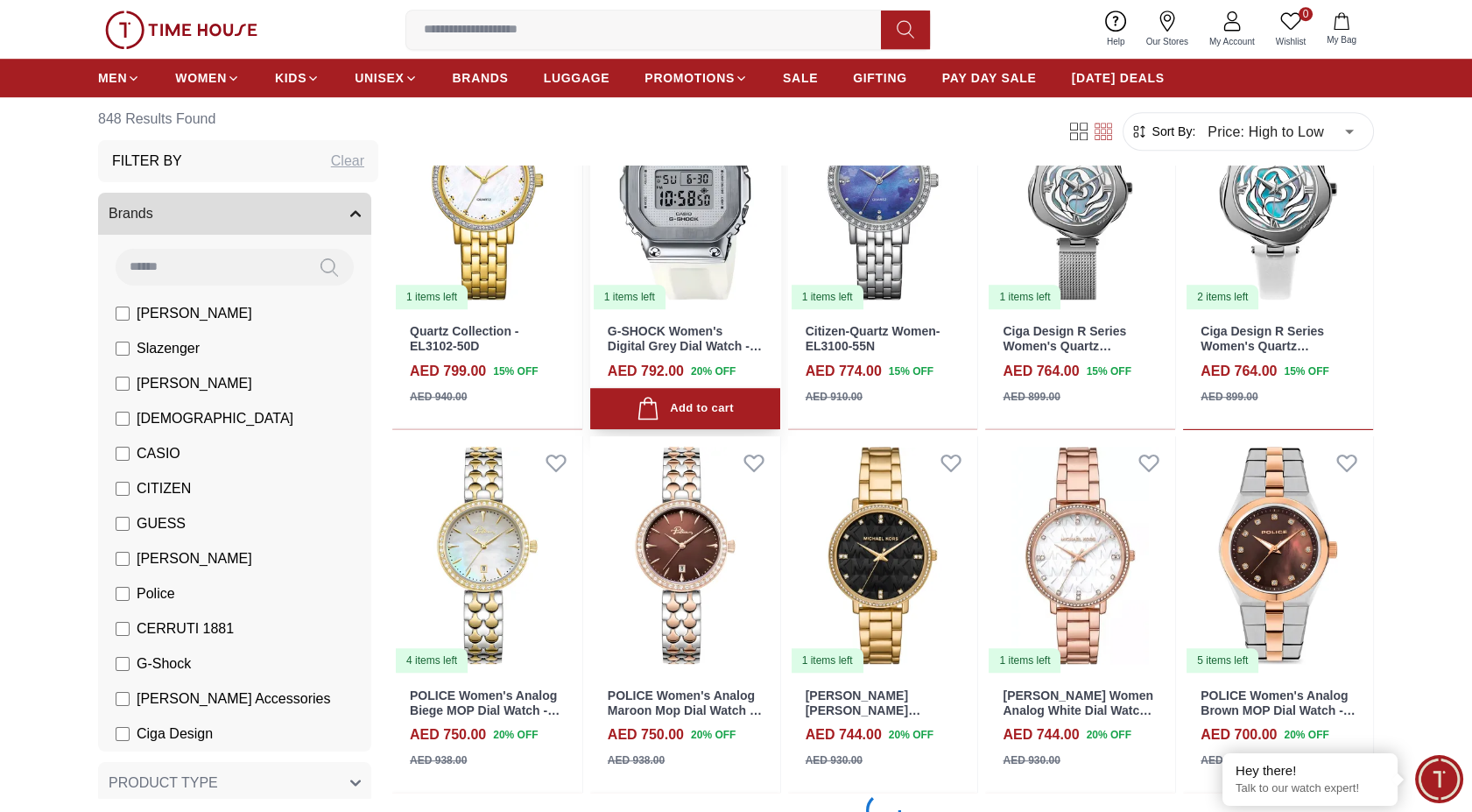
scroll to position [2431, 0]
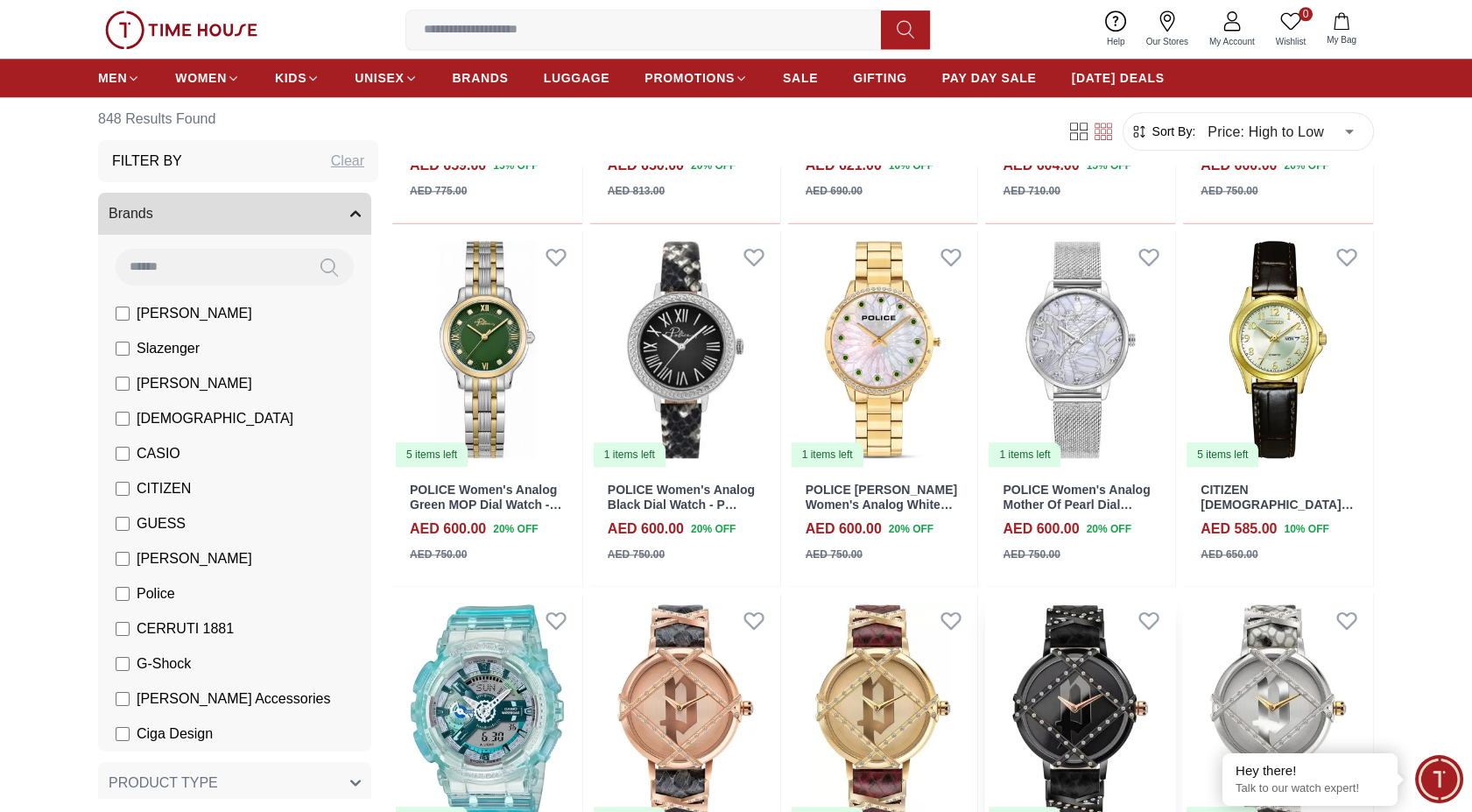
scroll to position [3502, 0]
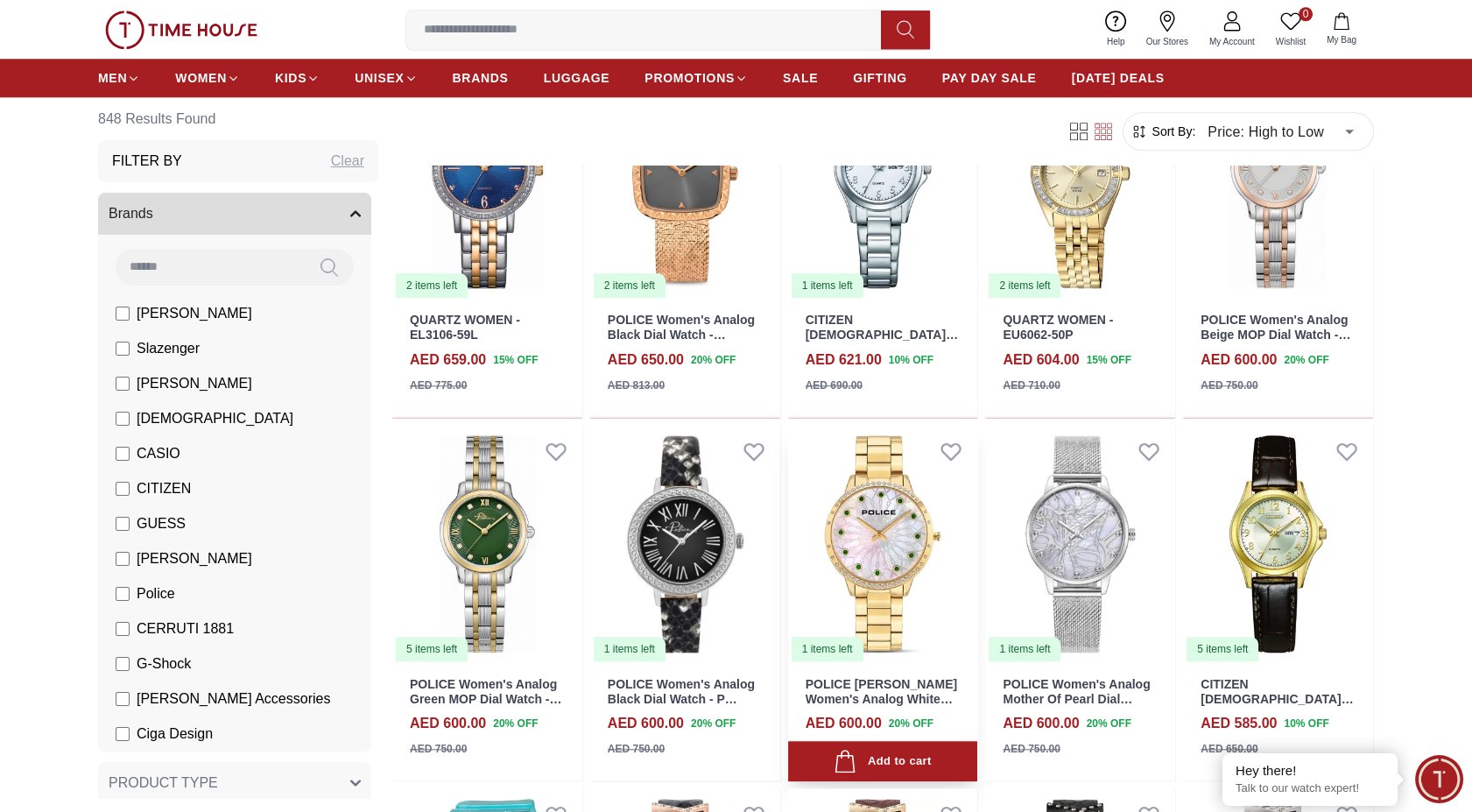
click at [858, 531] on img at bounding box center [884, 543] width 190 height 238
